Goal: Information Seeking & Learning: Check status

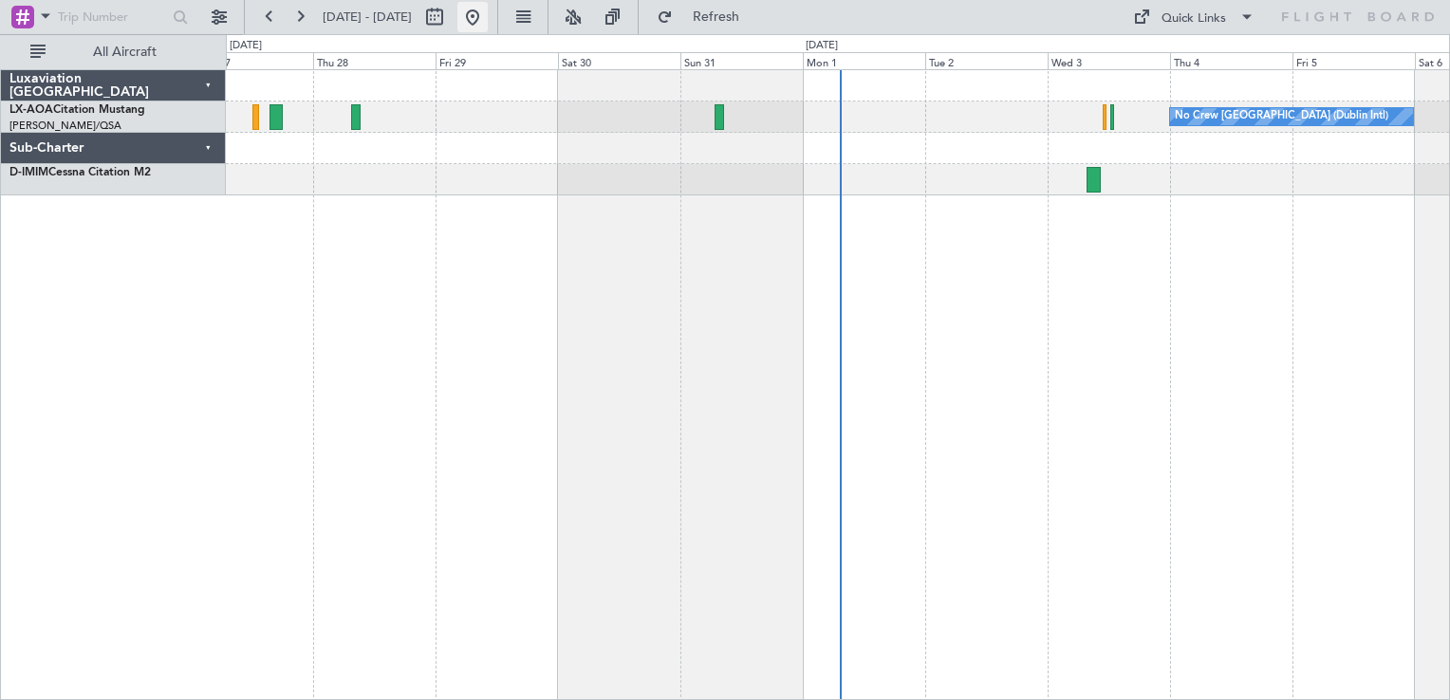
click at [488, 17] on button at bounding box center [472, 17] width 30 height 30
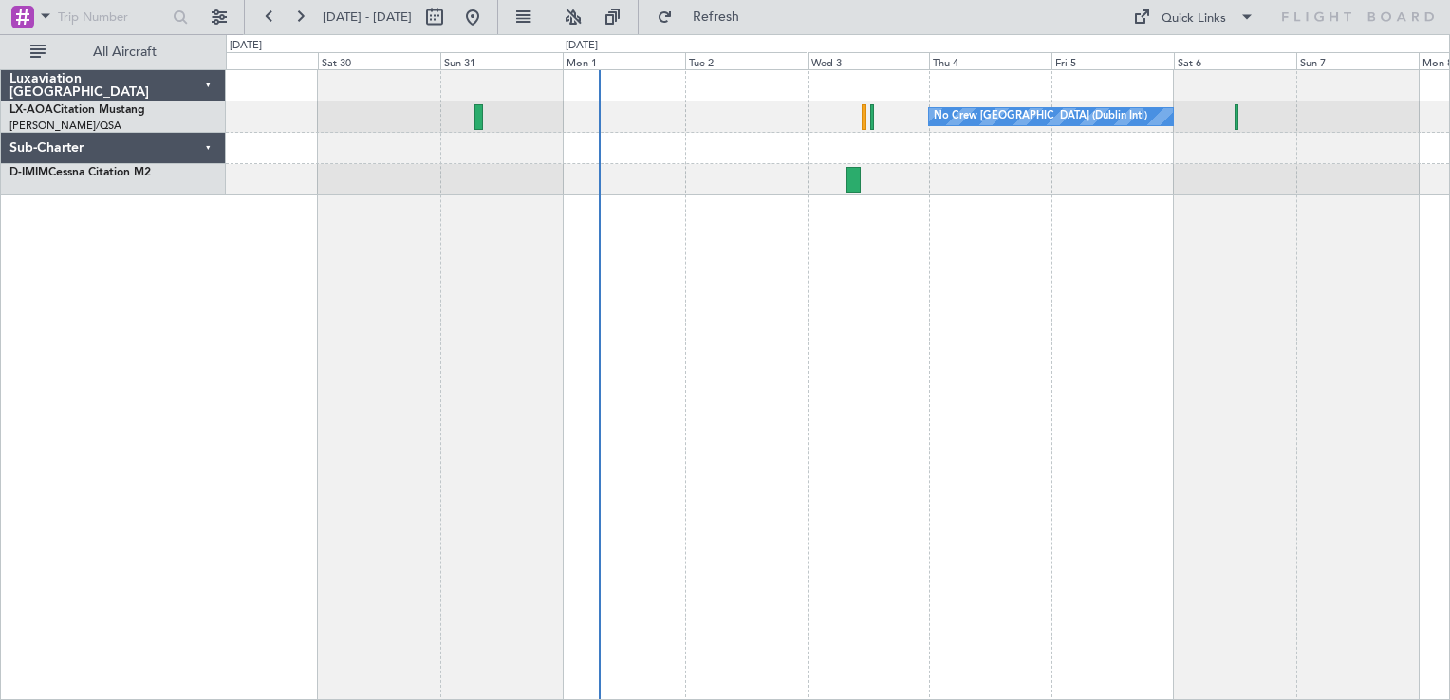
click at [1036, 361] on div "No Crew [GEOGRAPHIC_DATA] (Dublin Intl) No Crew Barcelona ([GEOGRAPHIC_DATA])" at bounding box center [838, 384] width 1224 height 631
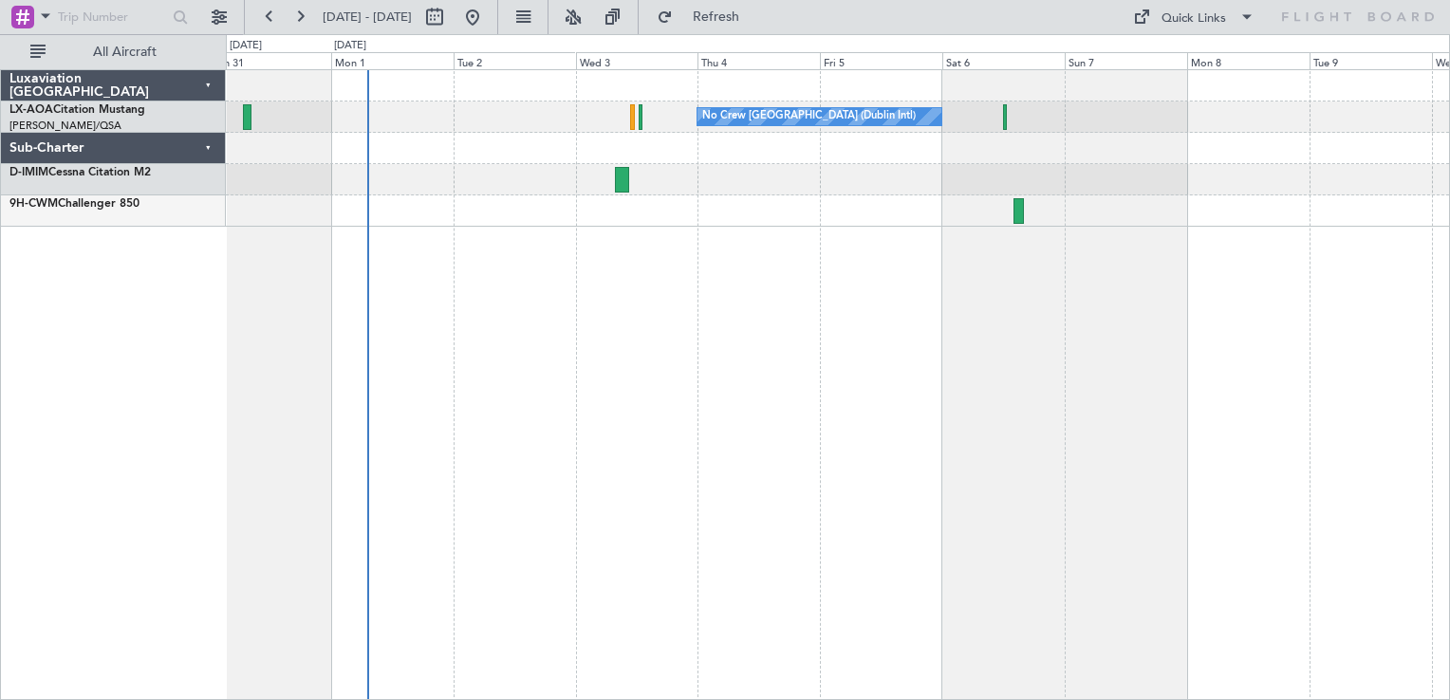
click at [964, 268] on div "No Crew [GEOGRAPHIC_DATA] (Dublin Intl) No Crew Sabadell" at bounding box center [838, 384] width 1224 height 631
click at [556, 296] on div "No Crew [GEOGRAPHIC_DATA] (Dublin Intl) No Crew Sabadell" at bounding box center [838, 384] width 1224 height 631
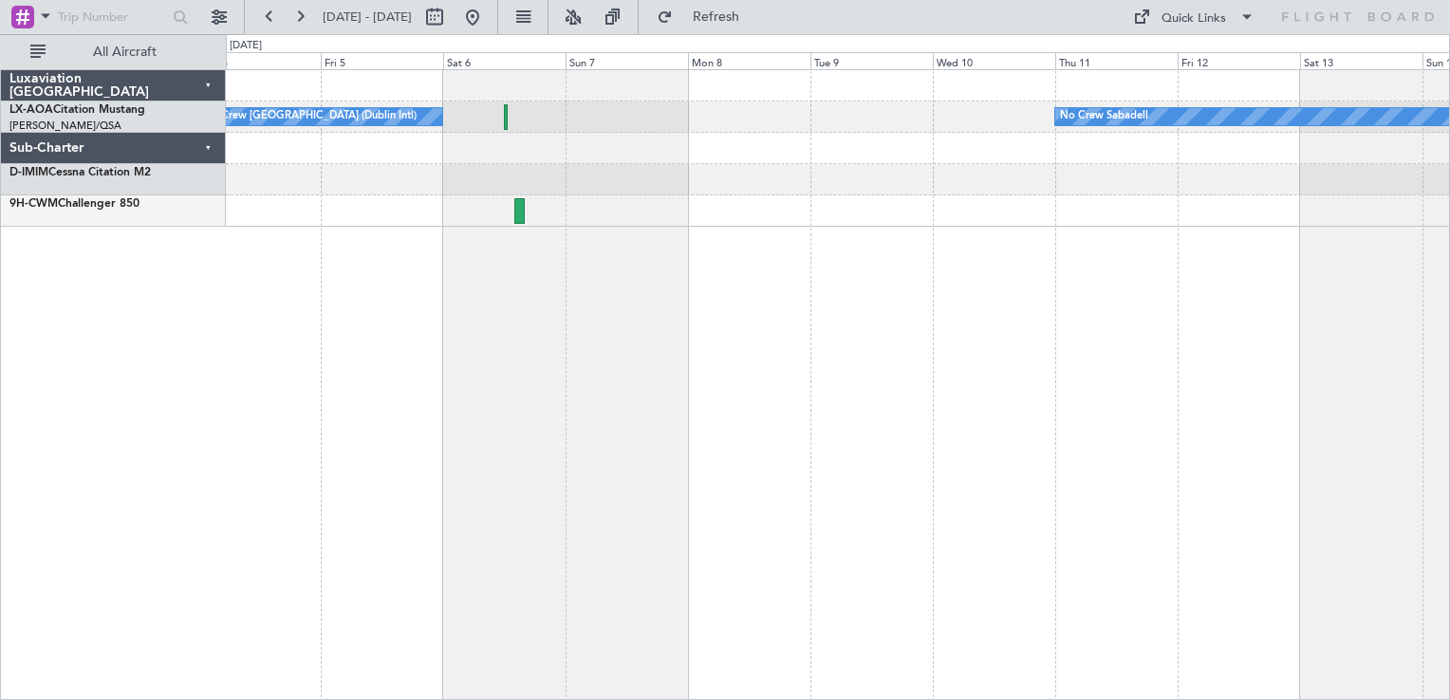
click at [587, 345] on div "No Crew [GEOGRAPHIC_DATA] (Dublin Intl) No Crew Sabadell" at bounding box center [838, 384] width 1224 height 631
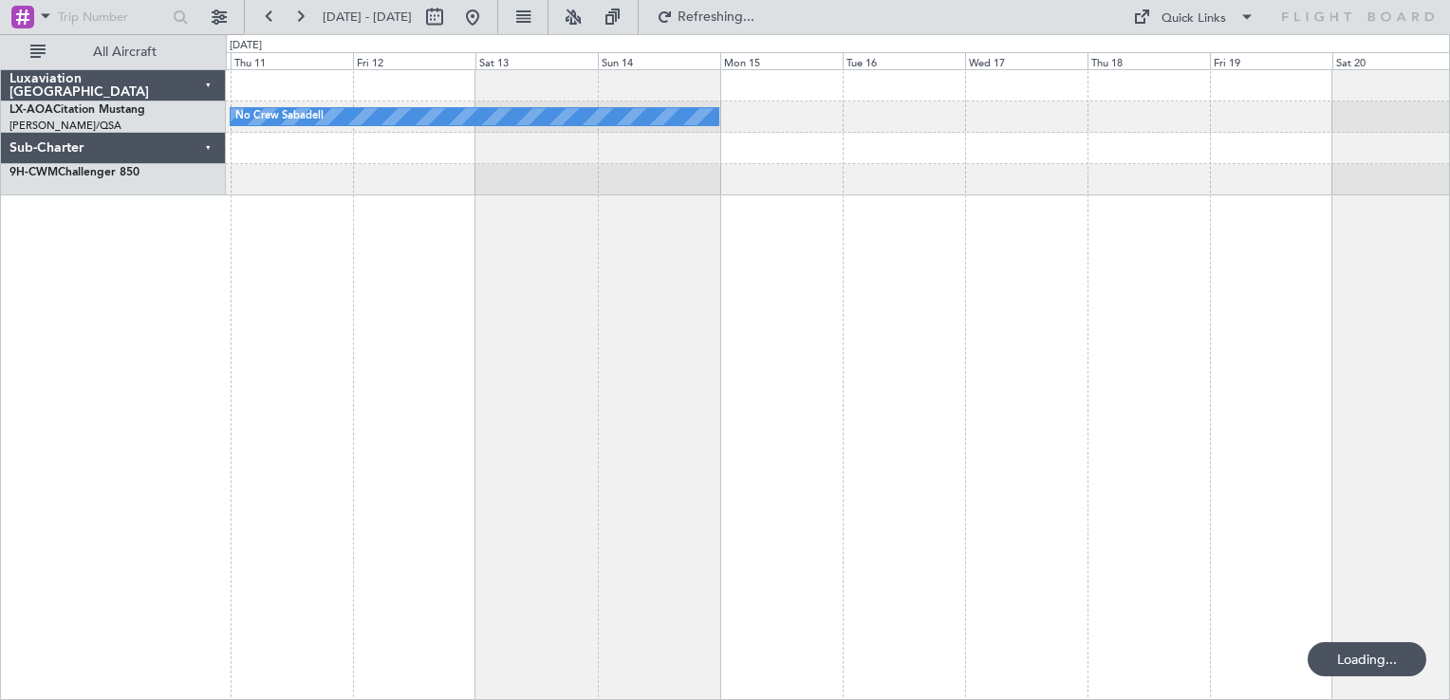
click at [718, 322] on div "No Crew Sabadell" at bounding box center [838, 384] width 1224 height 631
click at [830, 328] on div "No Crew Sabadell" at bounding box center [838, 384] width 1224 height 631
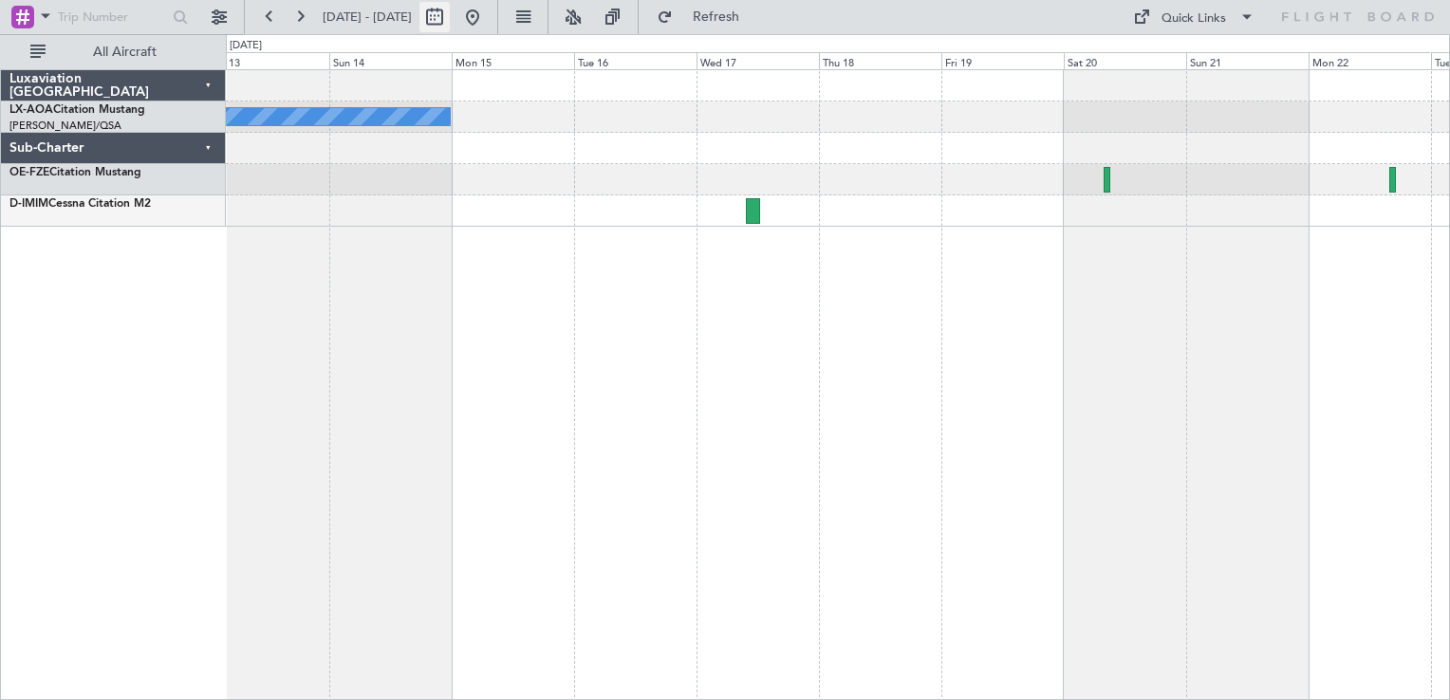
click at [450, 20] on button at bounding box center [434, 17] width 30 height 30
select select "9"
select select "2025"
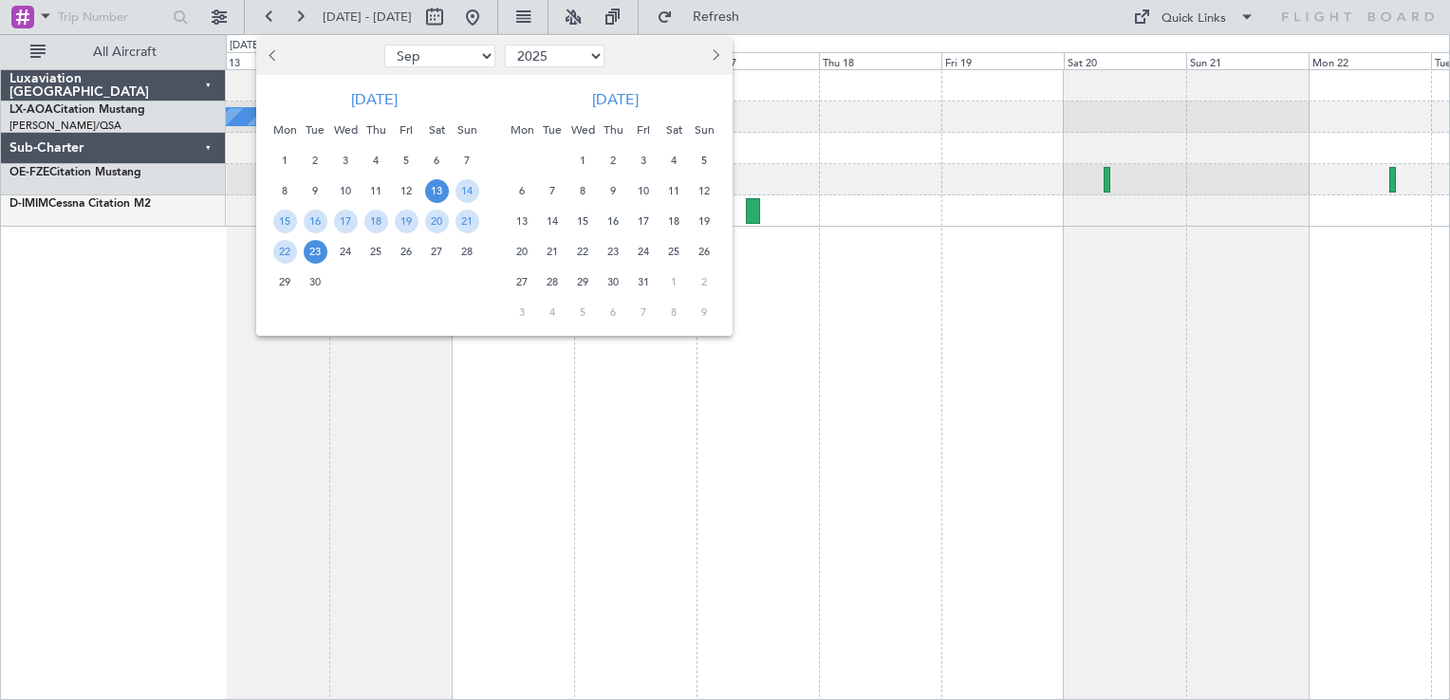
click at [452, 57] on select "Jan Feb Mar Apr May Jun [DATE] Aug Sep Oct Nov Dec" at bounding box center [439, 56] width 111 height 23
select select "11"
click at [384, 45] on select "Jan Feb Mar Apr May Jun [DATE] Aug Sep Oct Nov Dec" at bounding box center [439, 56] width 111 height 23
click at [447, 160] on span "1" at bounding box center [437, 161] width 24 height 24
click at [442, 220] on span "15" at bounding box center [437, 222] width 24 height 24
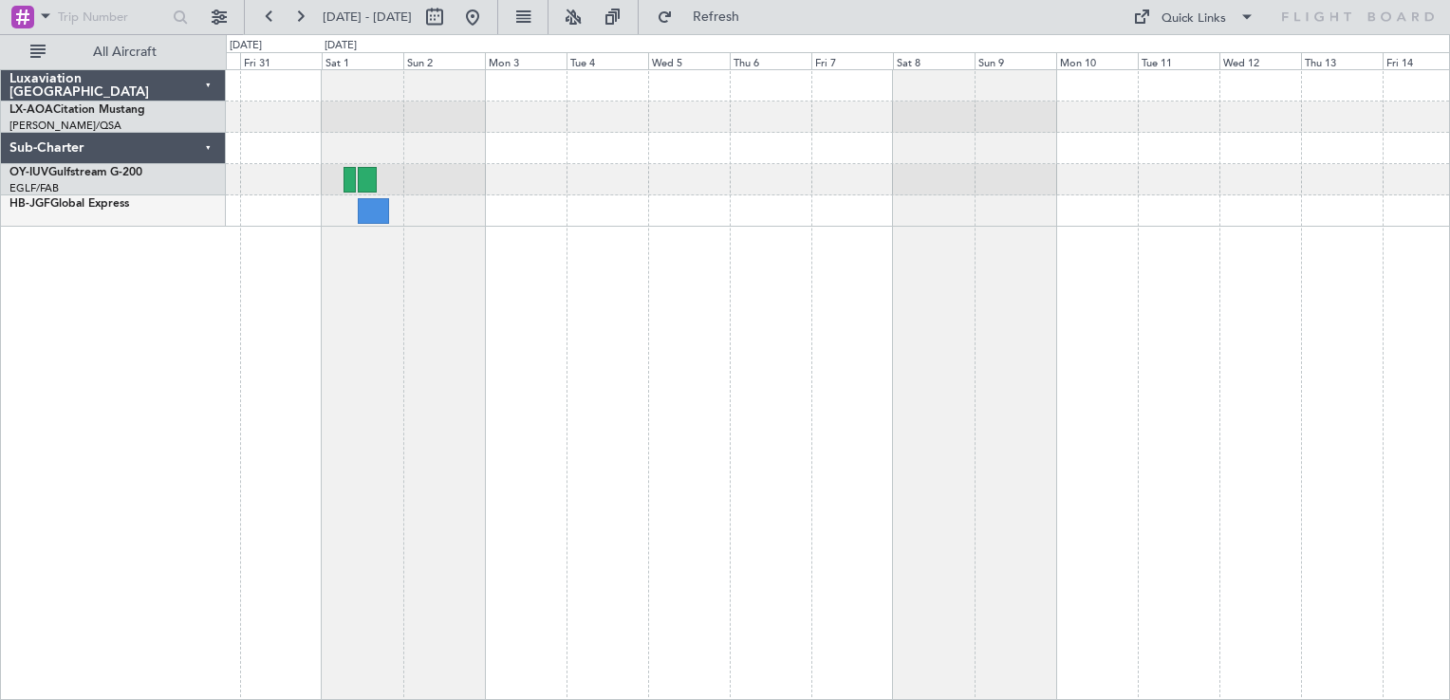
click at [583, 334] on div at bounding box center [838, 384] width 1224 height 631
click at [488, 21] on button at bounding box center [472, 17] width 30 height 30
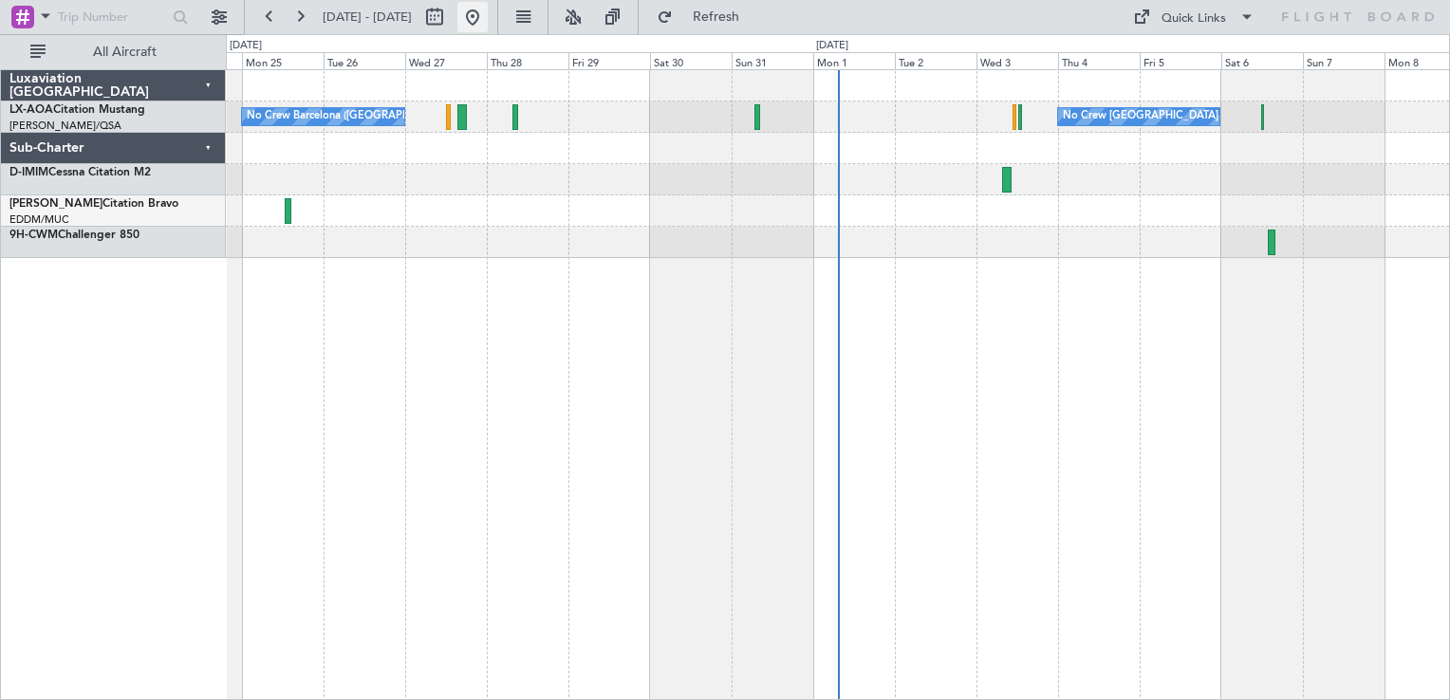
click at [488, 28] on button at bounding box center [472, 17] width 30 height 30
click at [767, 341] on div "No Crew [GEOGRAPHIC_DATA] (Dublin Intl) No Crew Barcelona ([GEOGRAPHIC_DATA]) N…" at bounding box center [838, 384] width 1224 height 631
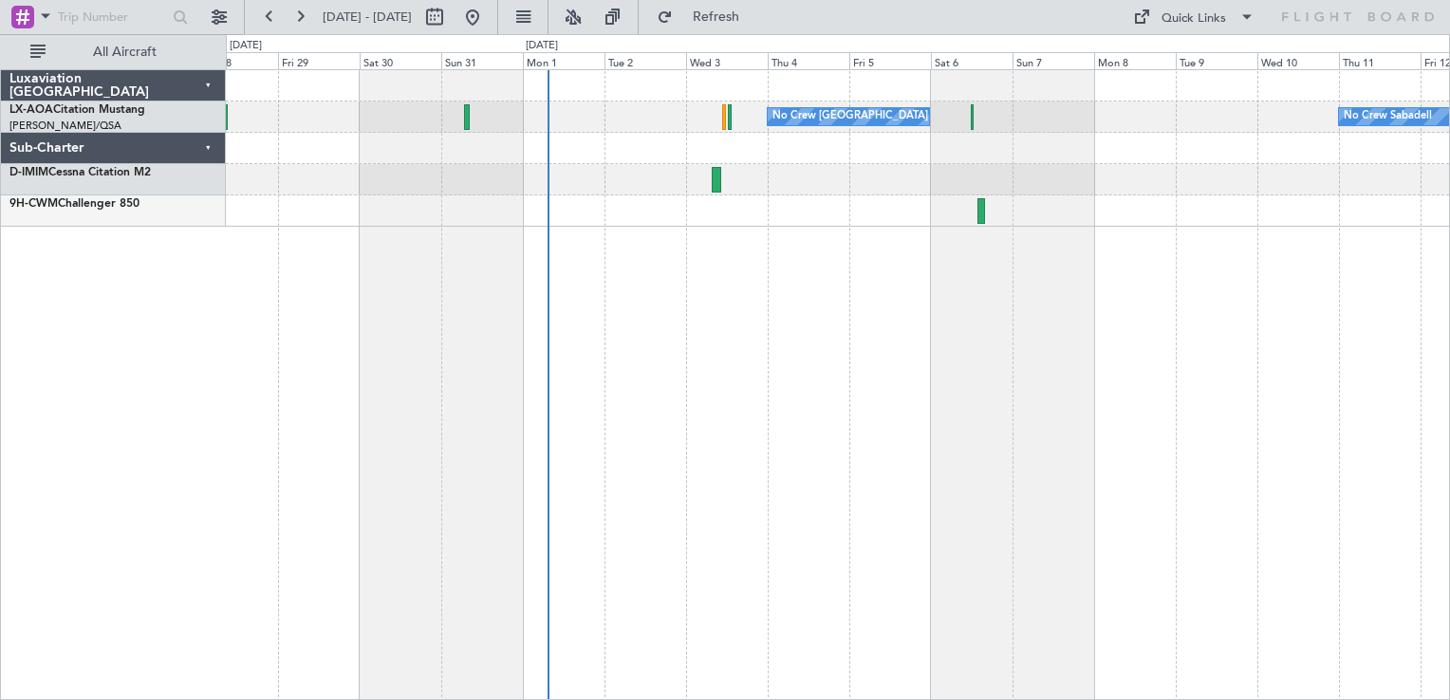
click at [695, 325] on div "No Crew [GEOGRAPHIC_DATA] (Dublin Intl) No Crew Sabadell No Crew Barcelona ([GE…" at bounding box center [838, 384] width 1224 height 631
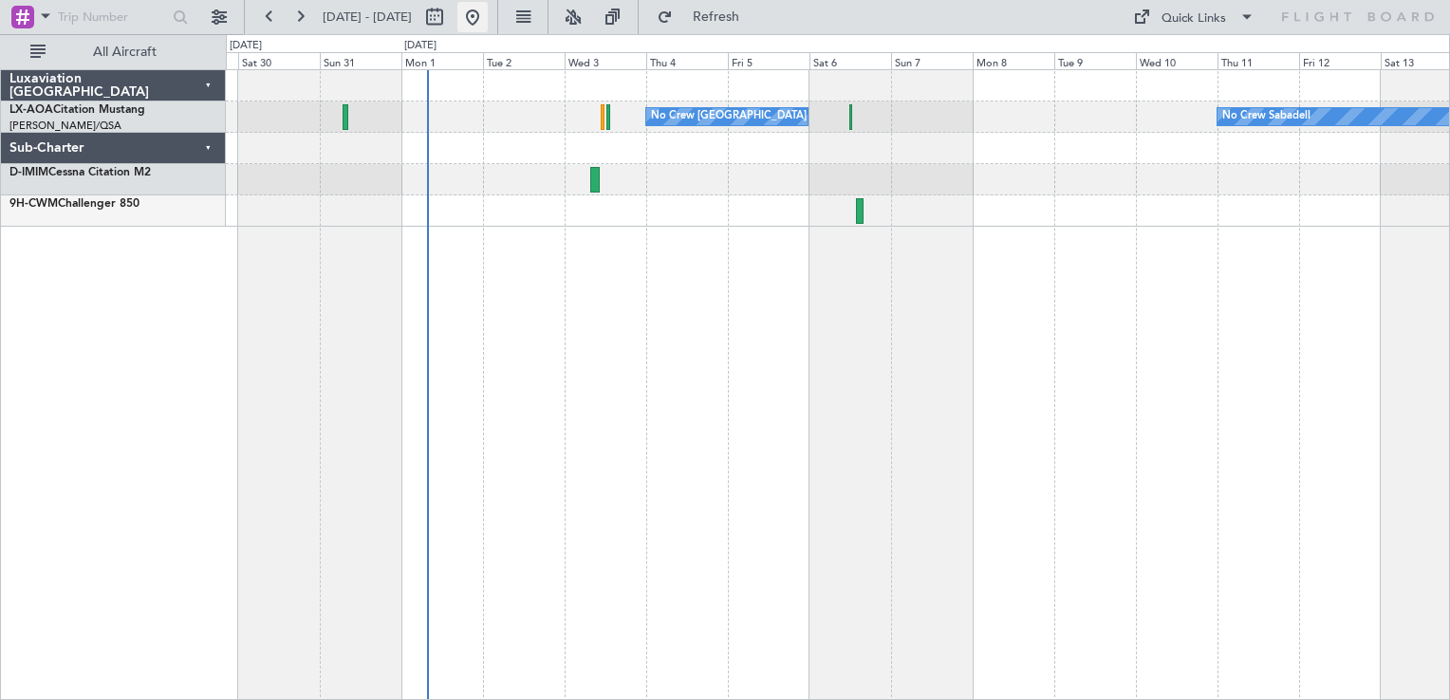
click at [488, 20] on button at bounding box center [472, 17] width 30 height 30
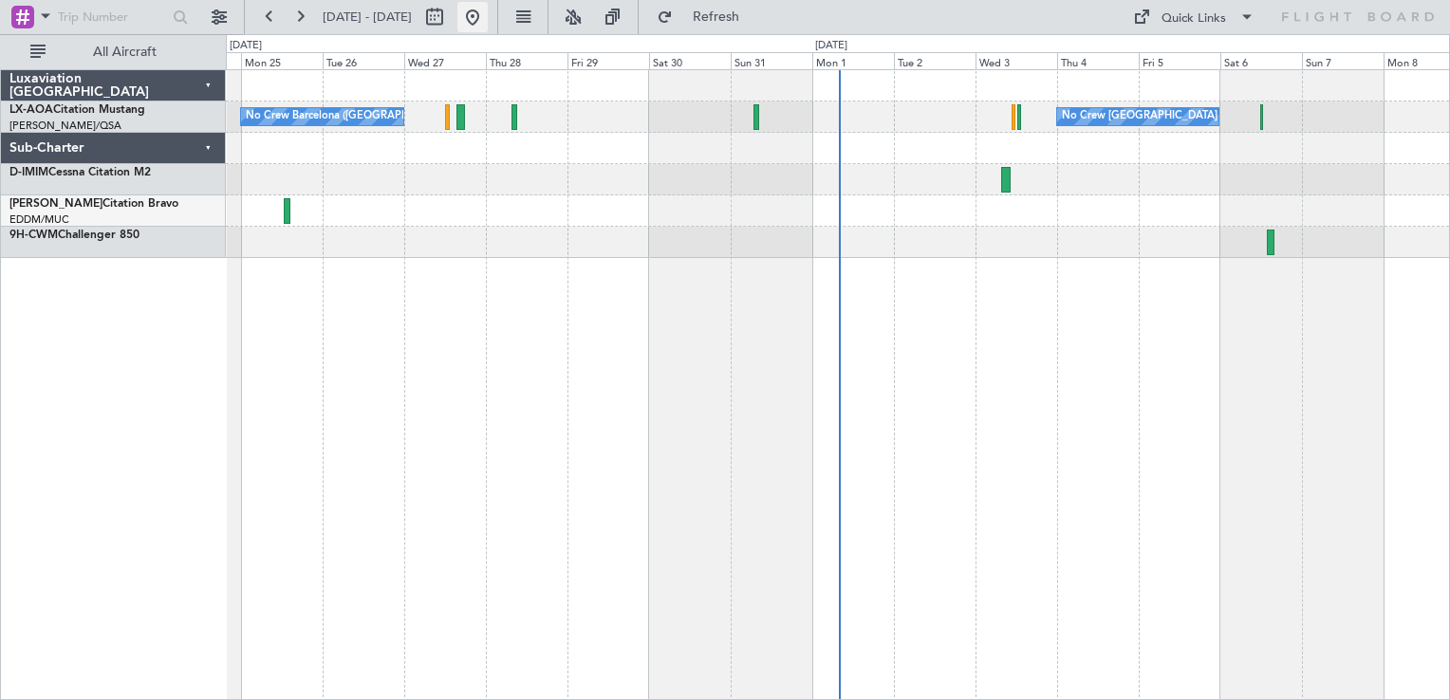
click at [488, 20] on button at bounding box center [472, 17] width 30 height 30
click at [680, 302] on div "No Crew Barcelona ([GEOGRAPHIC_DATA]) No Crew [GEOGRAPHIC_DATA] (Dublin Intl) N…" at bounding box center [838, 384] width 1224 height 631
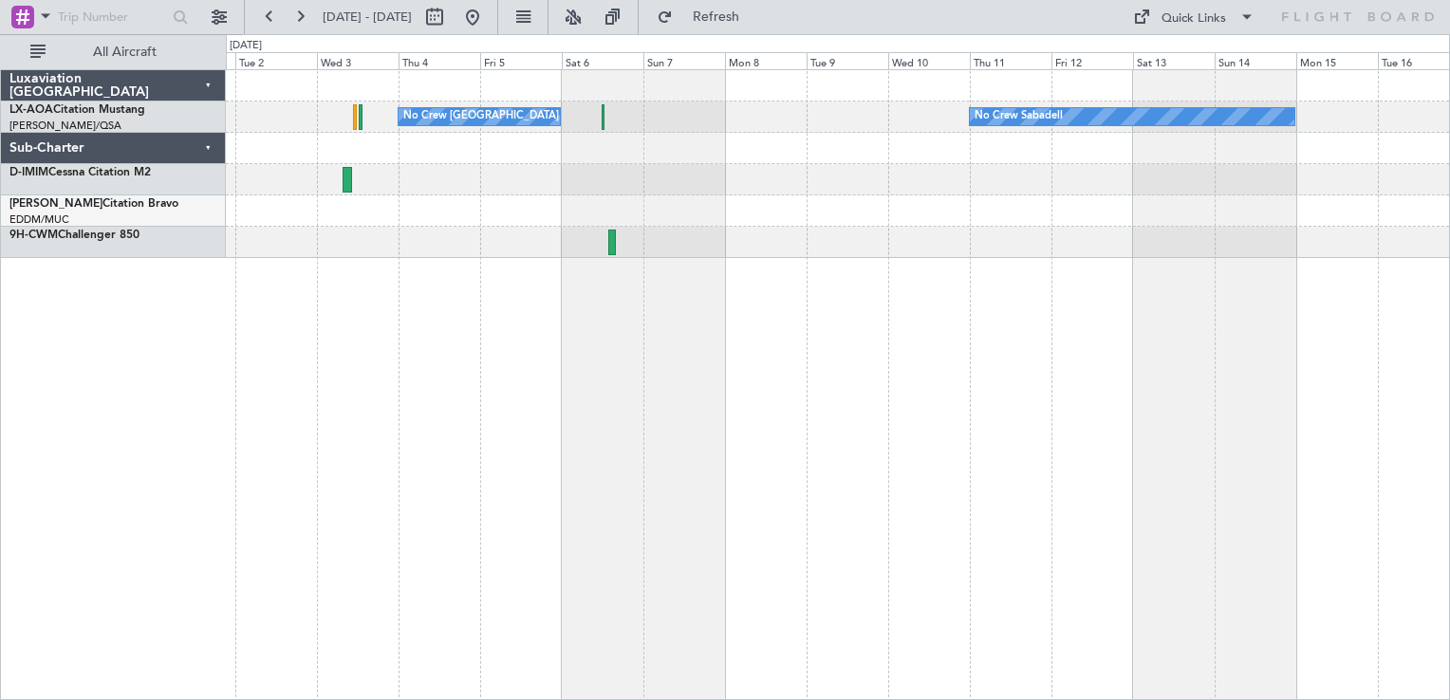
click at [749, 275] on div "No Crew [GEOGRAPHIC_DATA] (Dublin Intl) No Crew Sabadell" at bounding box center [838, 384] width 1224 height 631
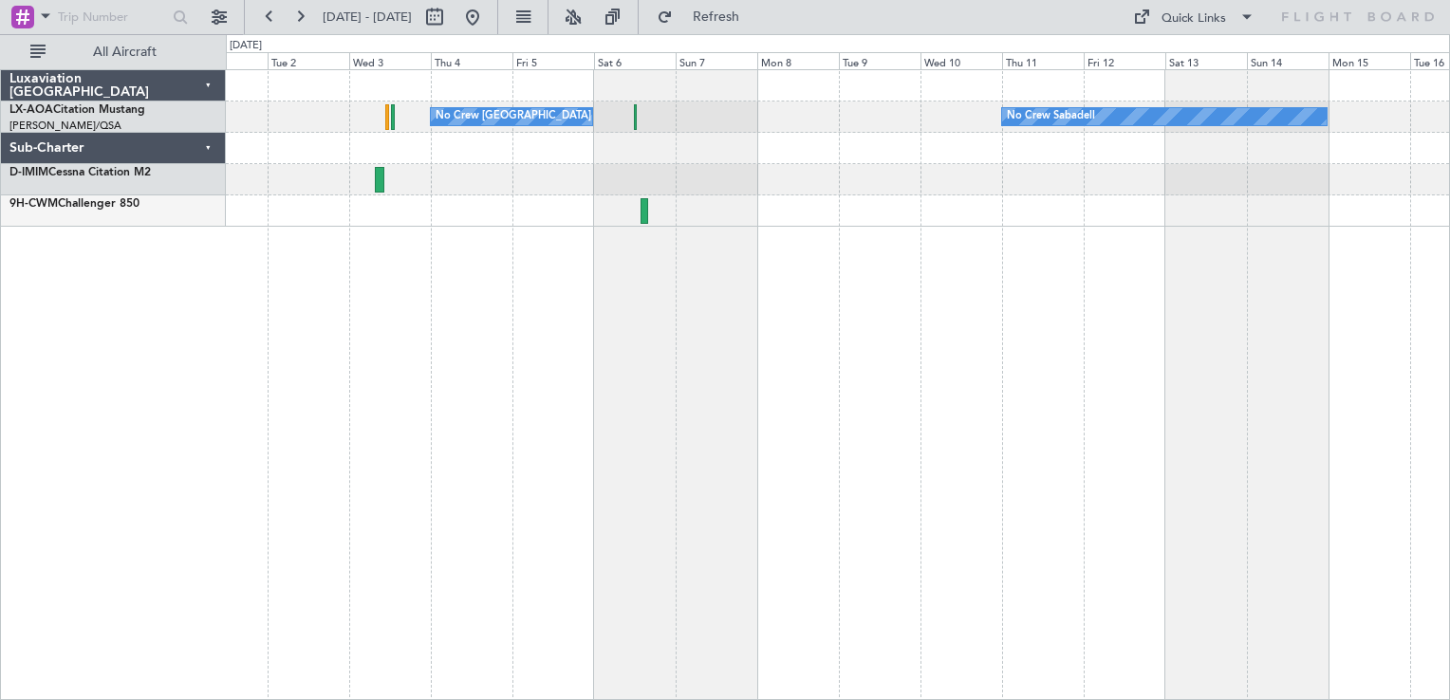
click at [1174, 268] on div "No Crew [GEOGRAPHIC_DATA] (Dublin Intl) No Crew Sabadell" at bounding box center [838, 384] width 1224 height 631
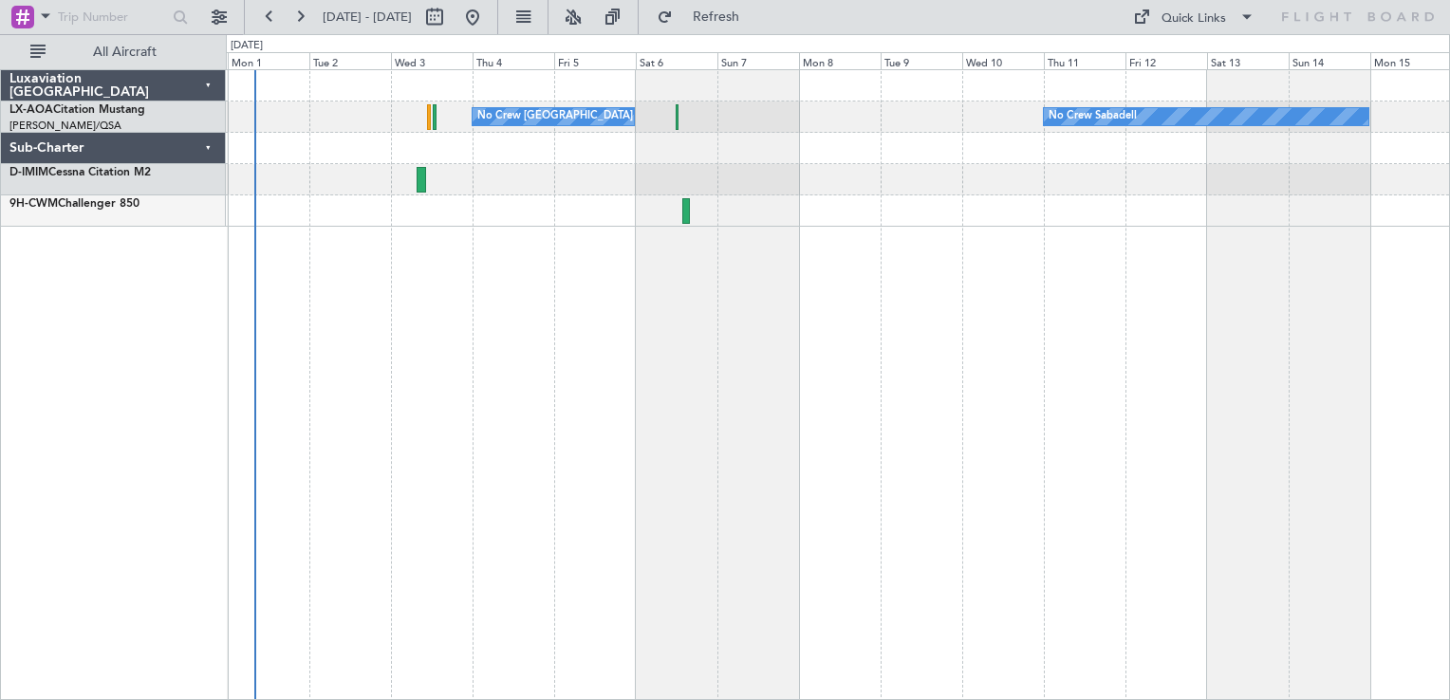
click at [852, 259] on div "No Crew [GEOGRAPHIC_DATA] (Dublin Intl) No Crew Sabadell" at bounding box center [838, 384] width 1224 height 631
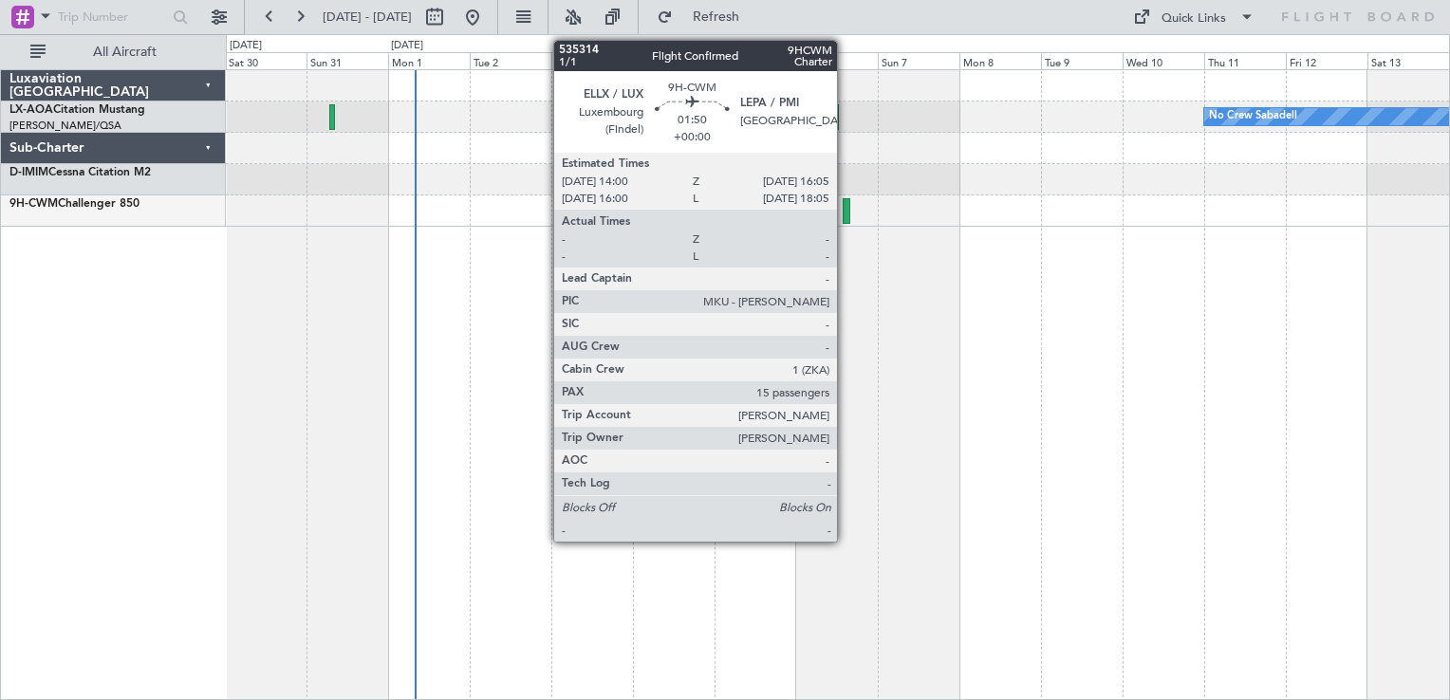
click at [845, 210] on div at bounding box center [846, 211] width 8 height 26
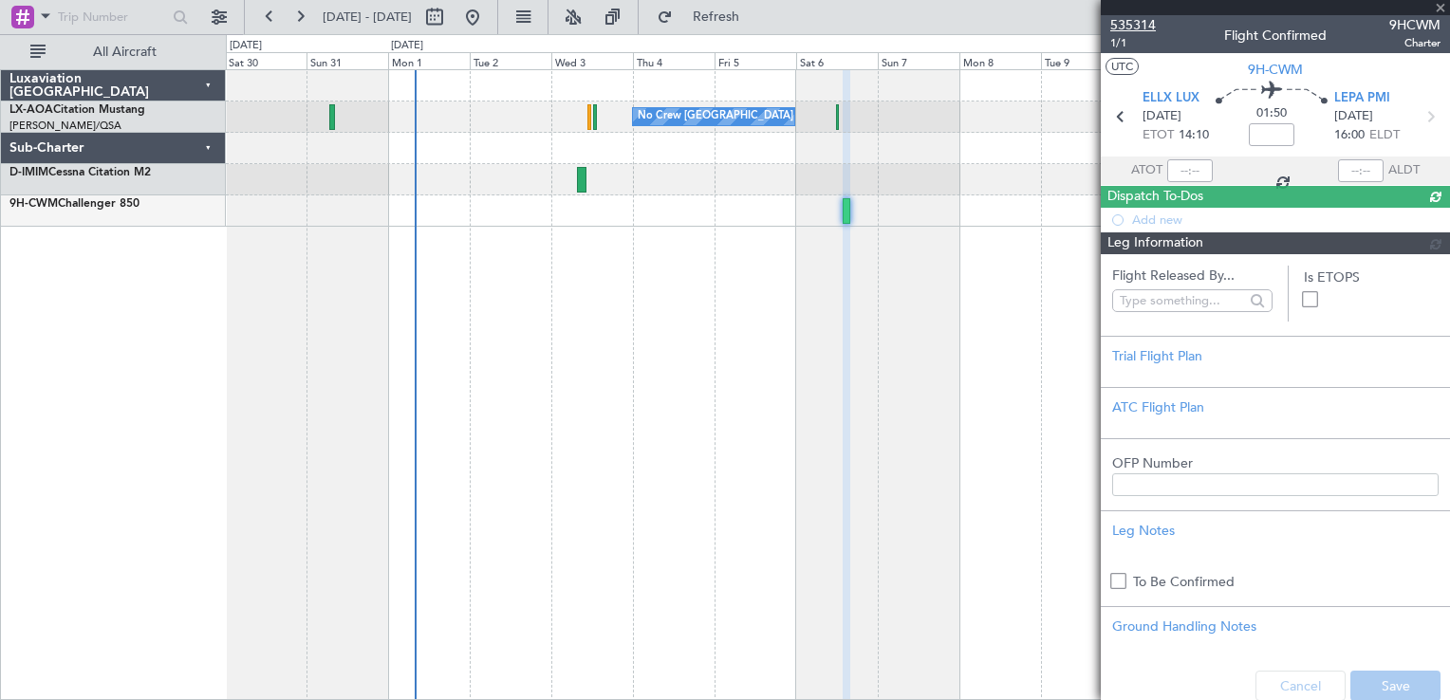
click at [1120, 26] on span "535314" at bounding box center [1133, 25] width 46 height 20
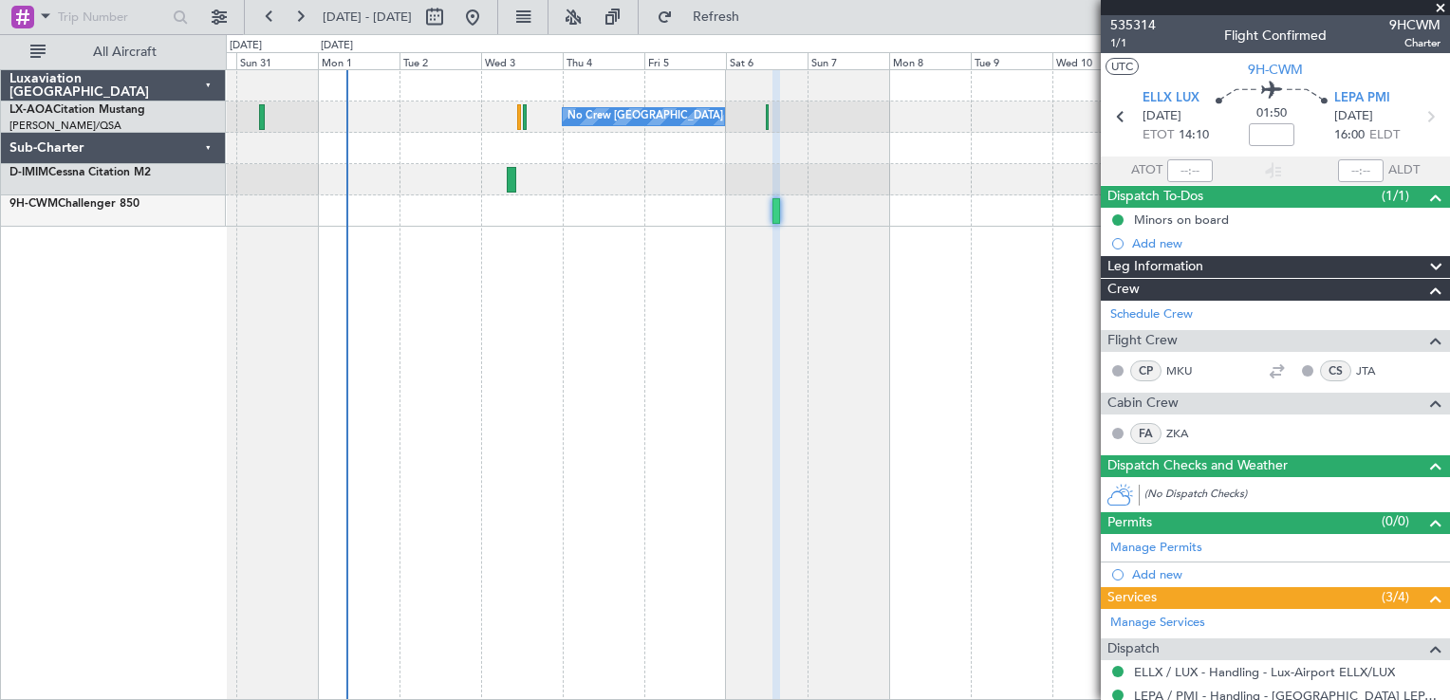
click at [831, 290] on div "No Crew Sabadell No Crew [GEOGRAPHIC_DATA] (Dublin Intl)" at bounding box center [838, 384] width 1224 height 631
click at [698, 214] on div at bounding box center [837, 210] width 1223 height 31
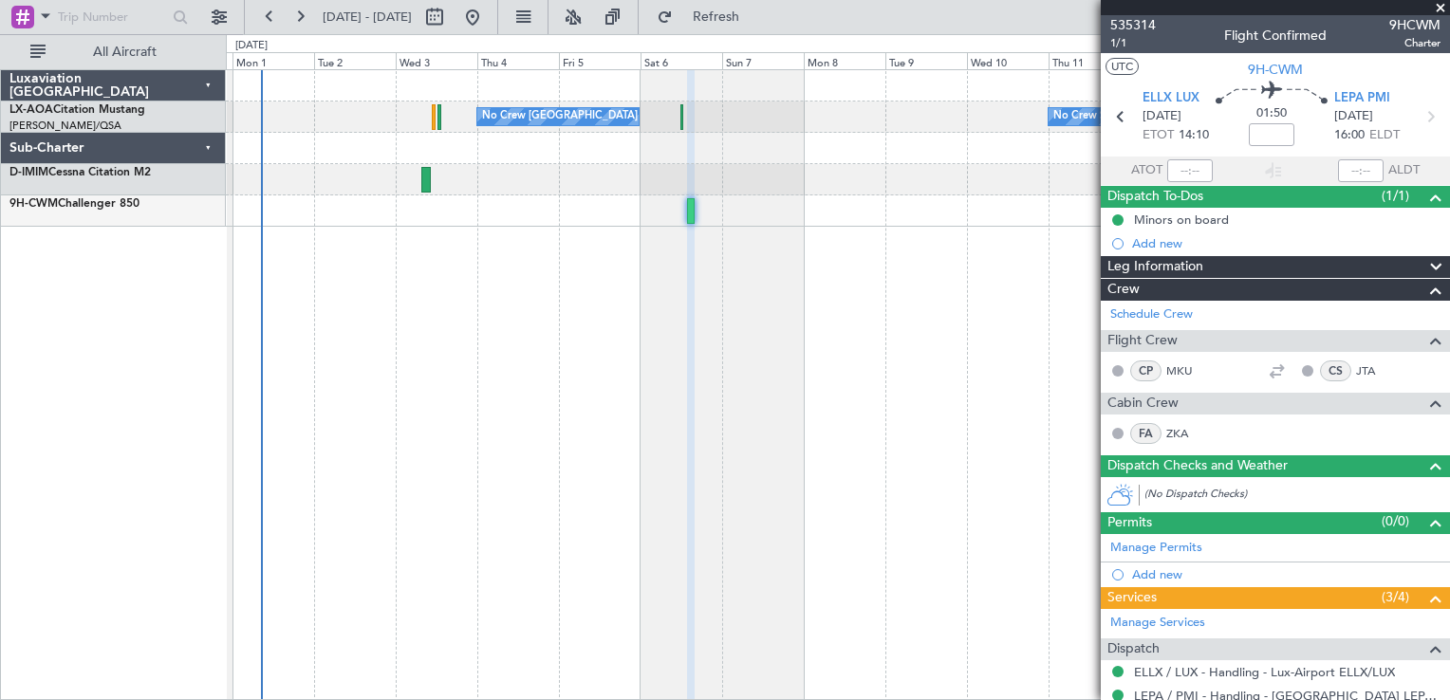
click at [1440, 5] on span at bounding box center [1440, 8] width 19 height 17
click at [488, 12] on button at bounding box center [472, 17] width 30 height 30
click at [1442, 6] on span at bounding box center [1440, 8] width 19 height 17
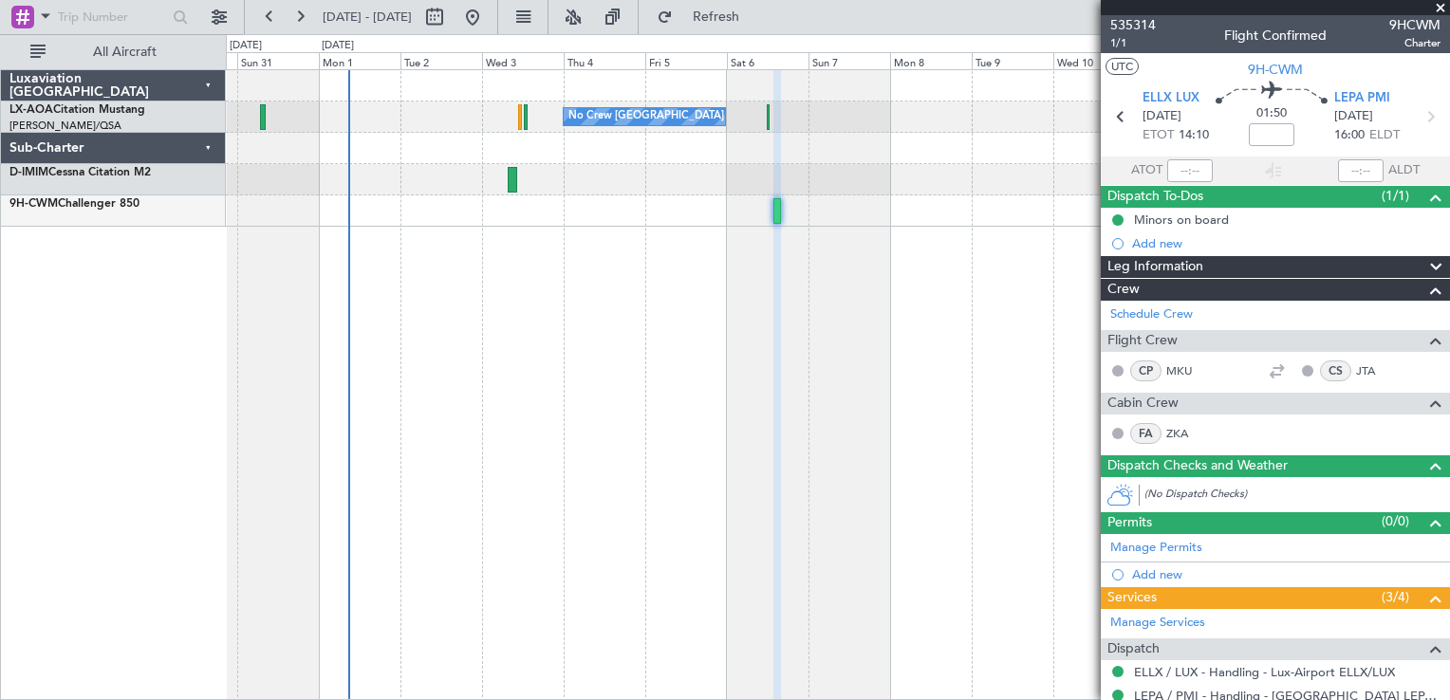
click at [781, 380] on div at bounding box center [777, 385] width 8 height 631
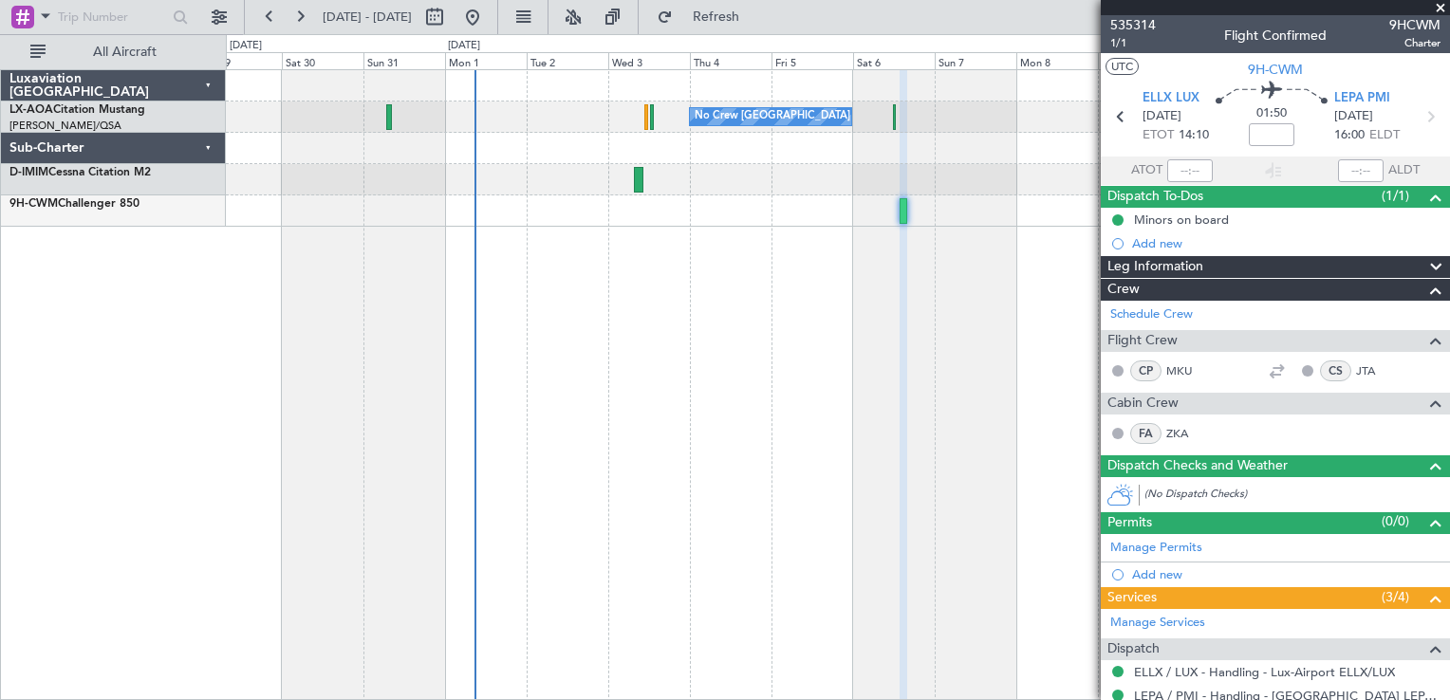
click at [1441, 9] on span at bounding box center [1440, 8] width 19 height 17
click at [1441, 4] on span at bounding box center [1440, 8] width 19 height 17
click at [488, 19] on button at bounding box center [472, 17] width 30 height 30
click at [488, 11] on button at bounding box center [472, 17] width 30 height 30
click at [1443, 1] on span at bounding box center [1440, 8] width 19 height 17
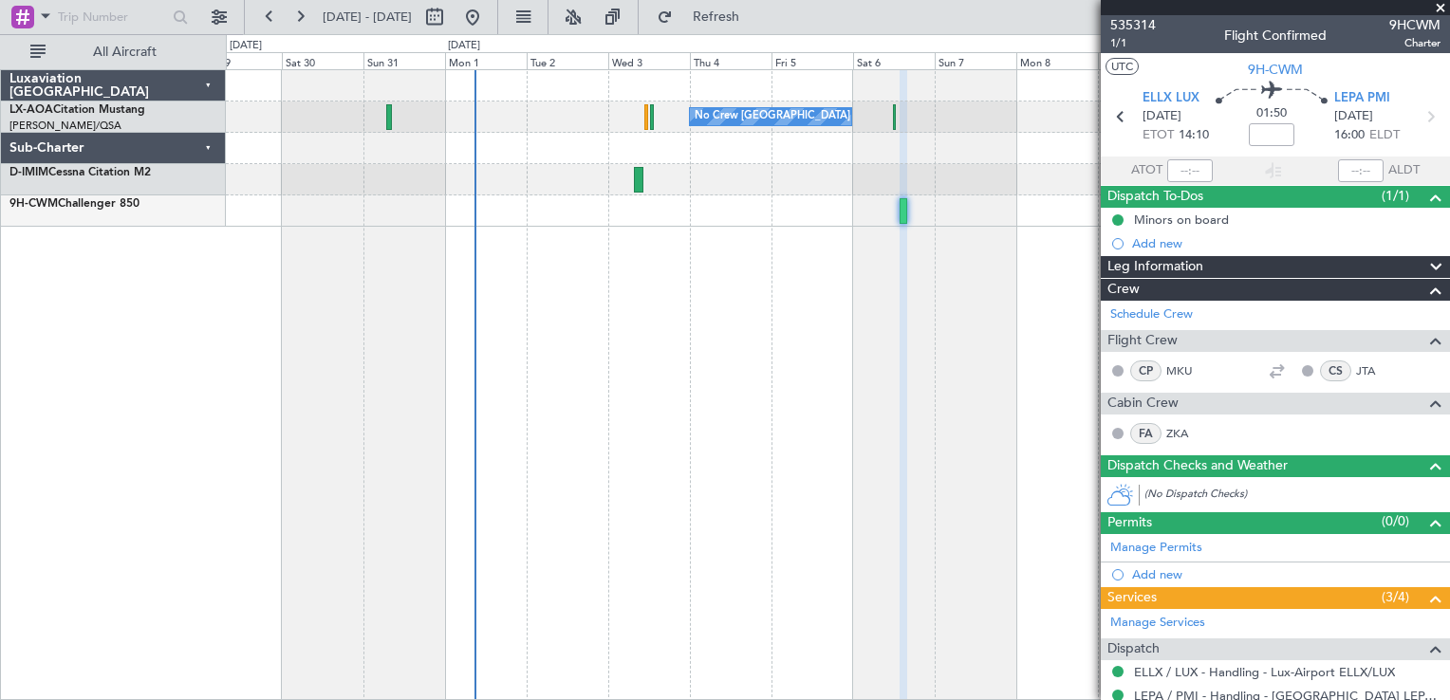
click at [1435, 9] on span at bounding box center [1440, 8] width 19 height 17
click at [1435, 1] on span at bounding box center [1440, 8] width 19 height 17
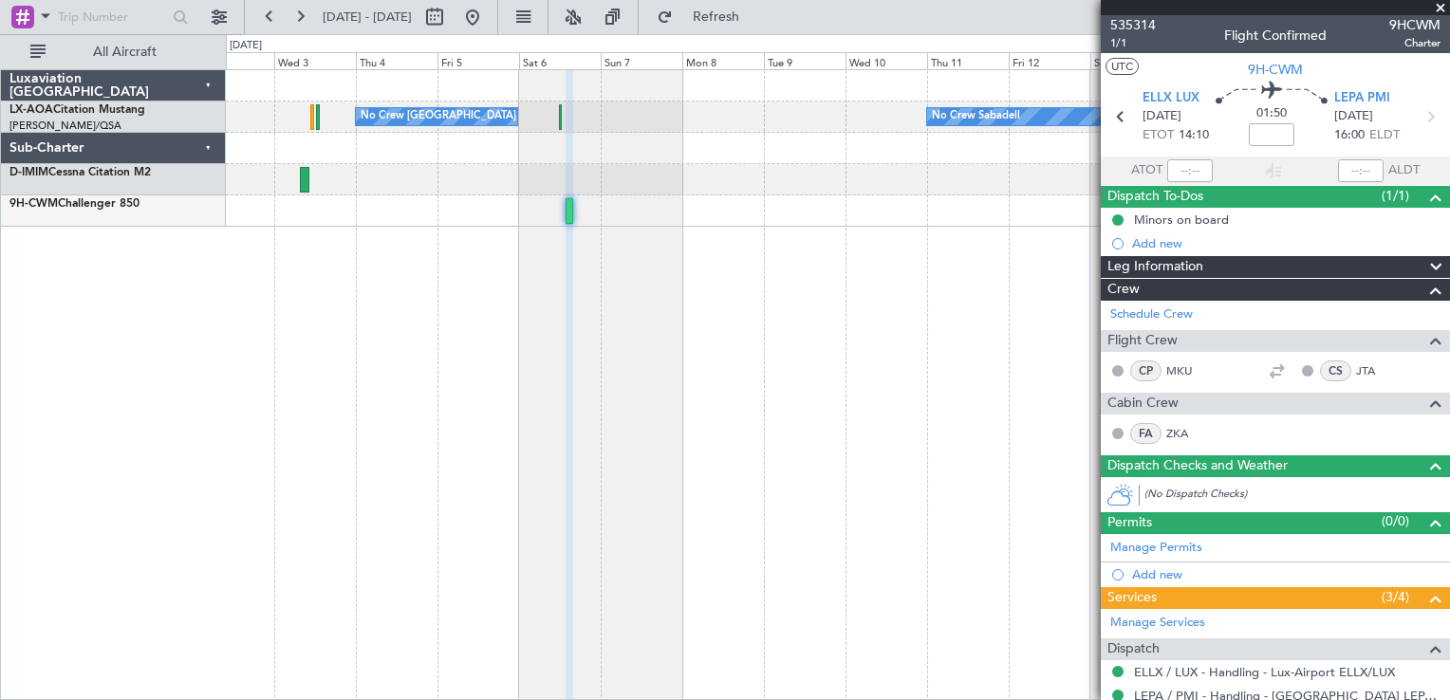
click at [370, 377] on div "No Crew Sabadell No Crew [GEOGRAPHIC_DATA] (Dublin Intl)" at bounding box center [838, 384] width 1224 height 631
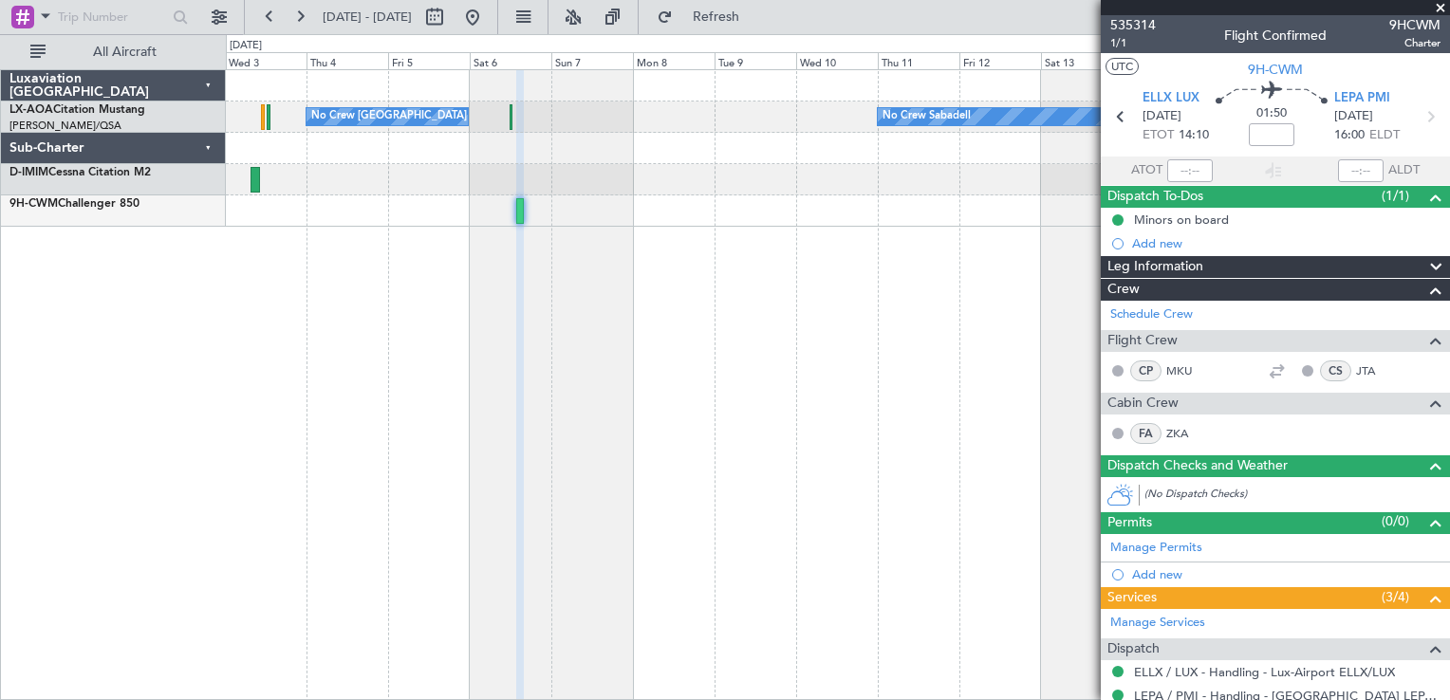
click at [1445, 3] on span at bounding box center [1440, 8] width 19 height 17
click at [812, 108] on div "No Crew Sabadell No Crew [GEOGRAPHIC_DATA] (Dublin Intl)" at bounding box center [837, 148] width 1223 height 157
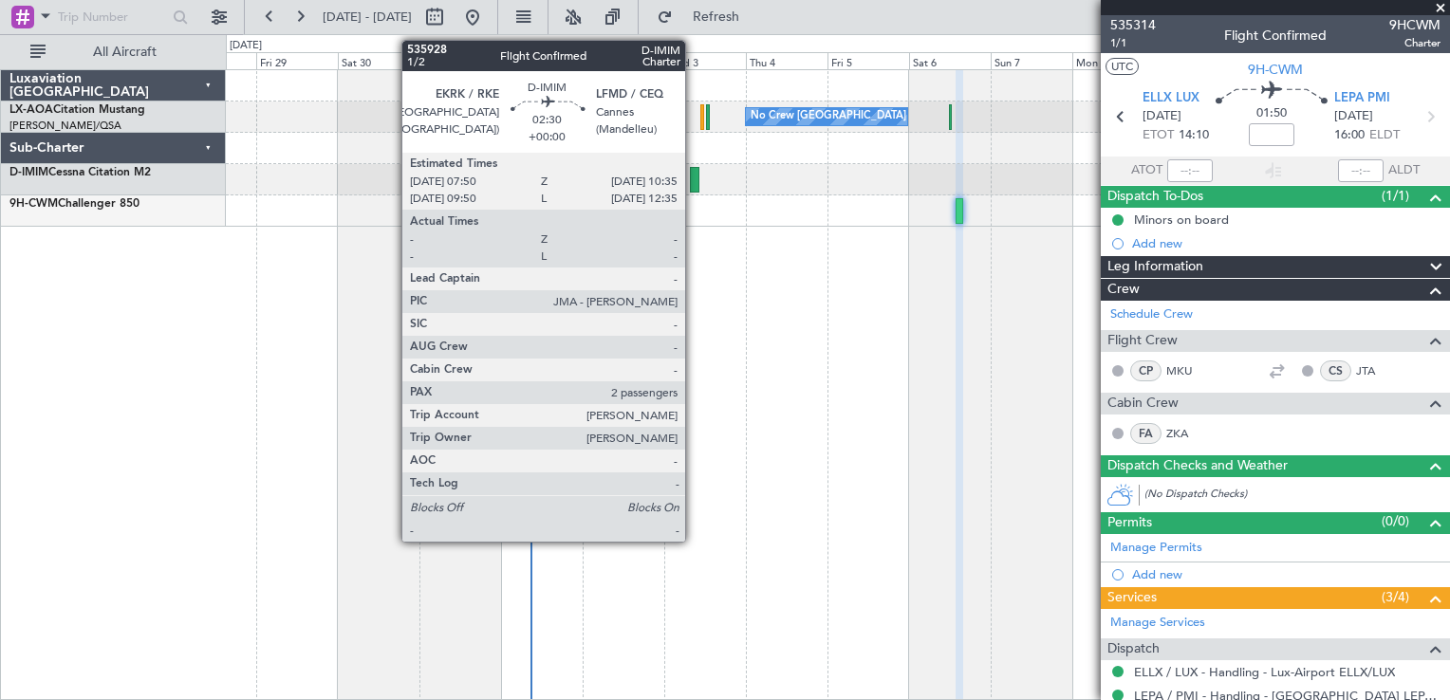
click at [694, 180] on div at bounding box center [694, 180] width 9 height 26
click at [697, 178] on div at bounding box center [694, 180] width 9 height 26
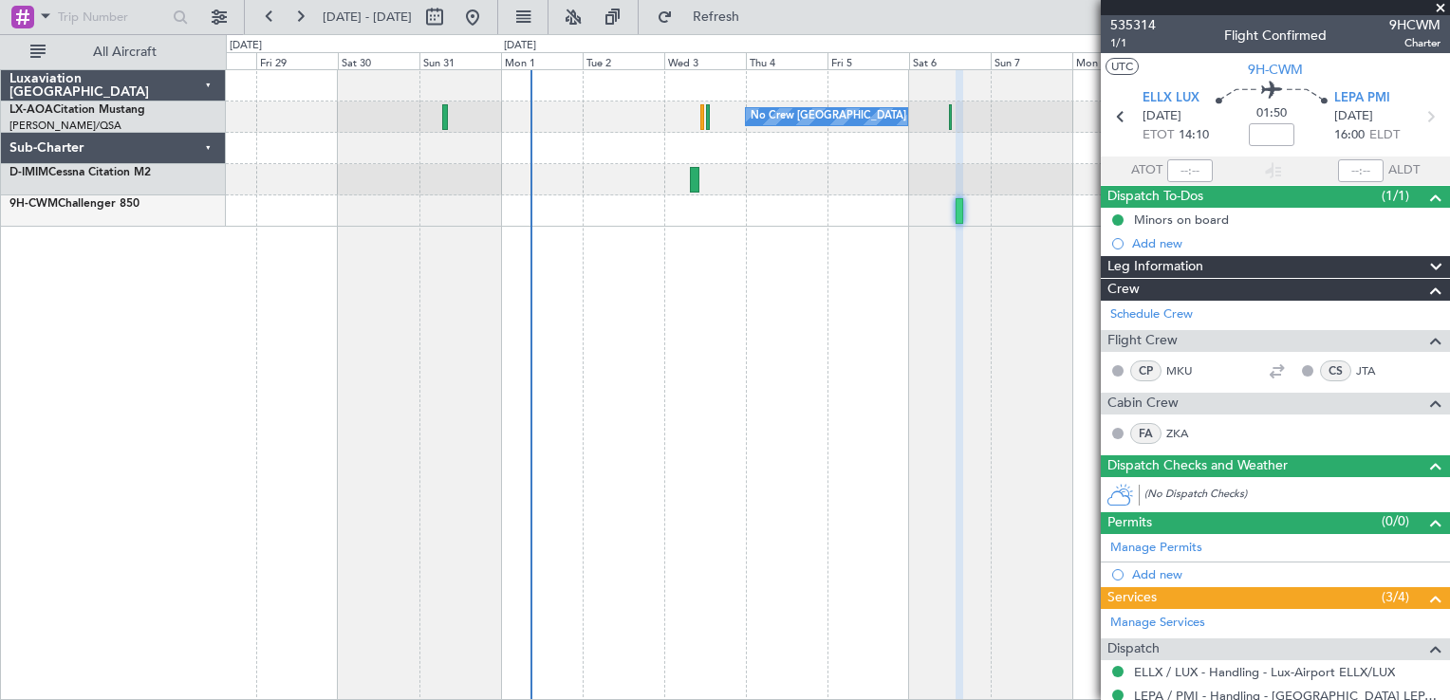
click at [697, 178] on div at bounding box center [694, 180] width 9 height 26
click at [691, 165] on div at bounding box center [837, 179] width 1223 height 31
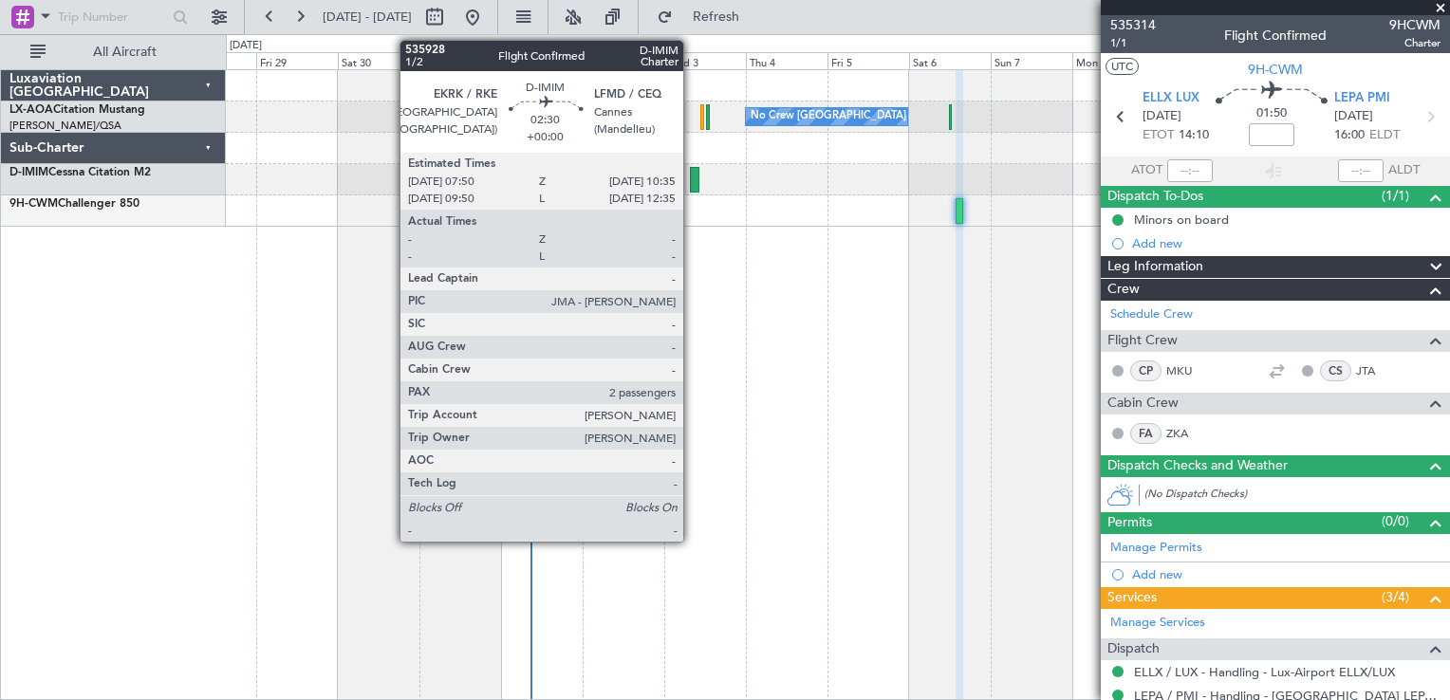
click at [692, 170] on div at bounding box center [694, 180] width 9 height 26
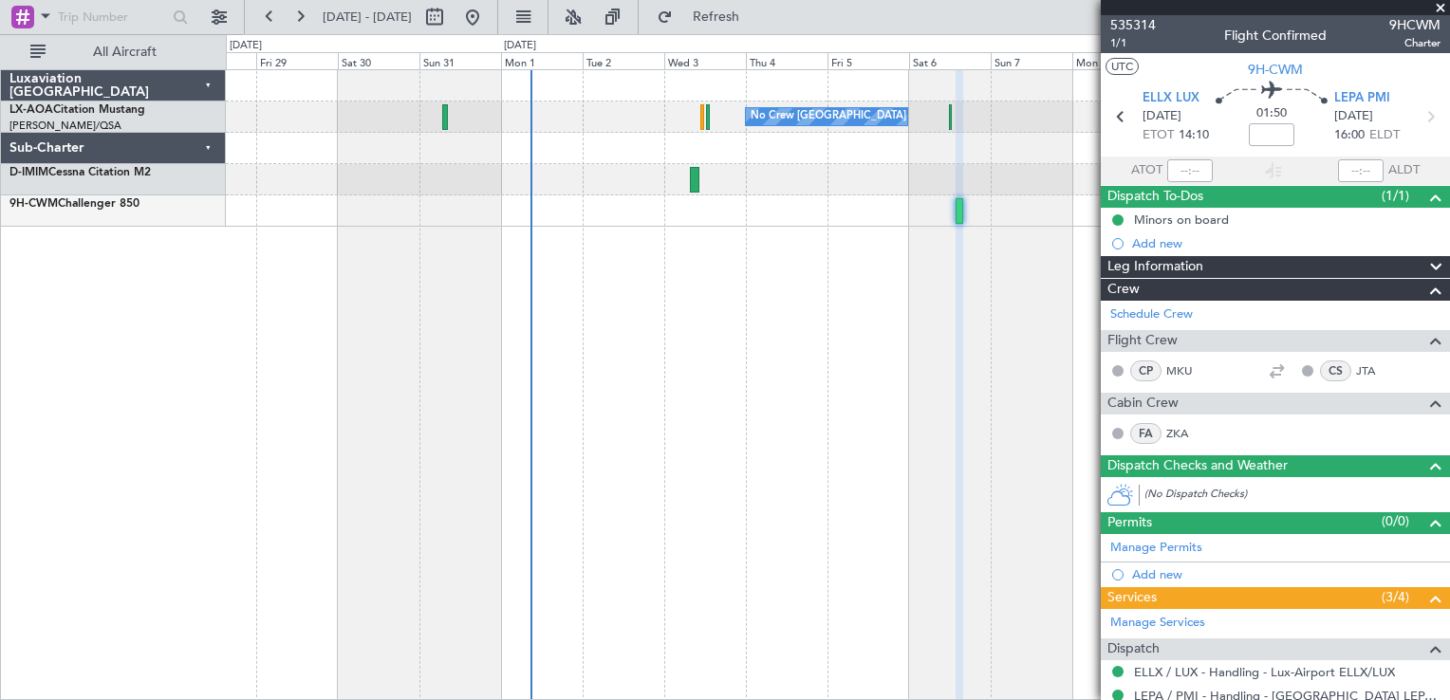
click at [694, 174] on div at bounding box center [694, 180] width 9 height 26
click at [1128, 25] on span "535314" at bounding box center [1133, 25] width 46 height 20
click at [691, 184] on div at bounding box center [694, 180] width 9 height 26
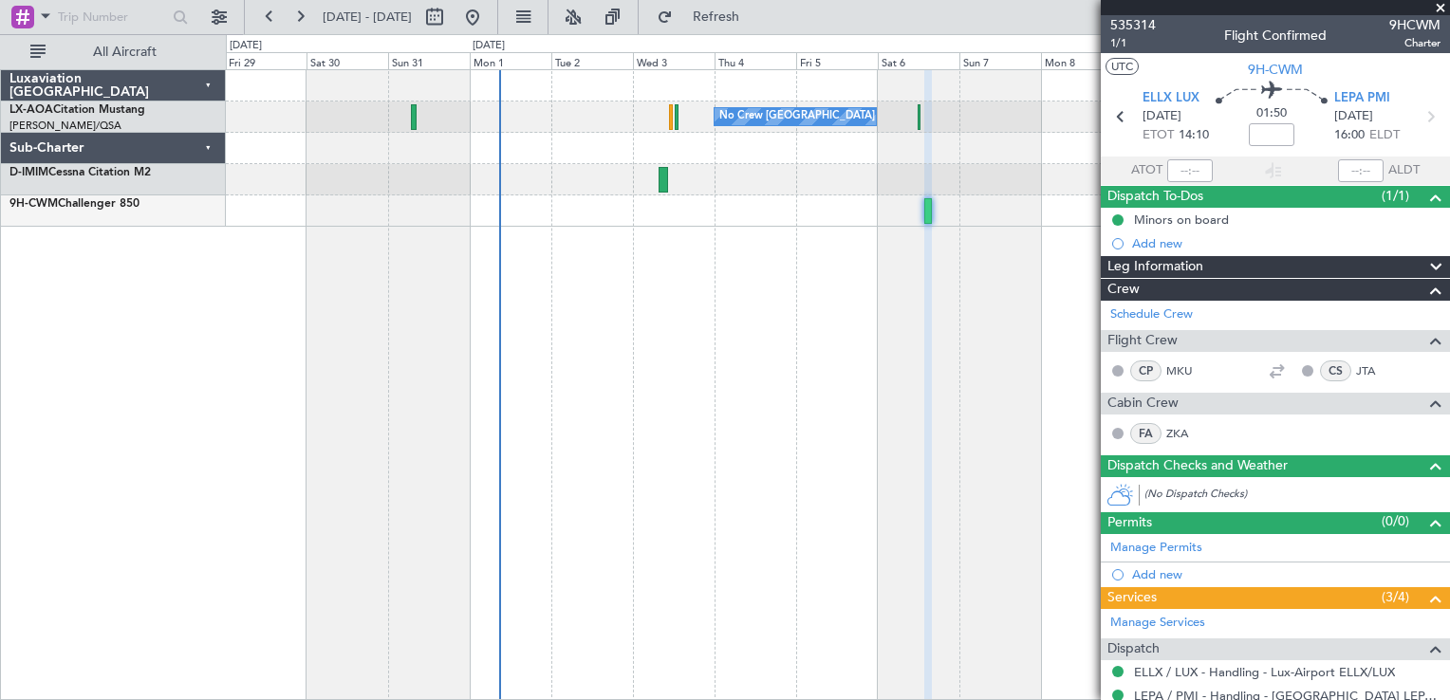
click at [709, 222] on div at bounding box center [837, 210] width 1223 height 31
